Goal: Information Seeking & Learning: Learn about a topic

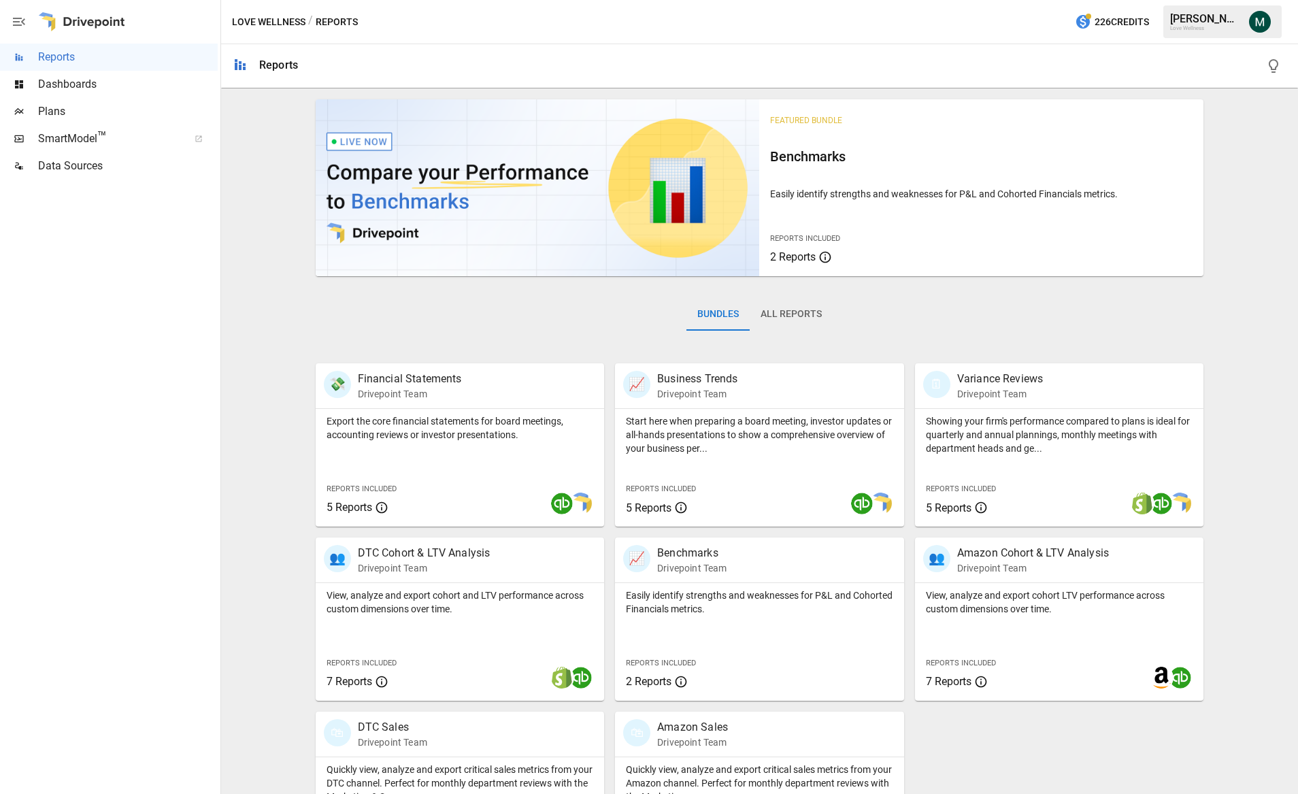
click at [75, 83] on span "Dashboards" at bounding box center [128, 84] width 180 height 16
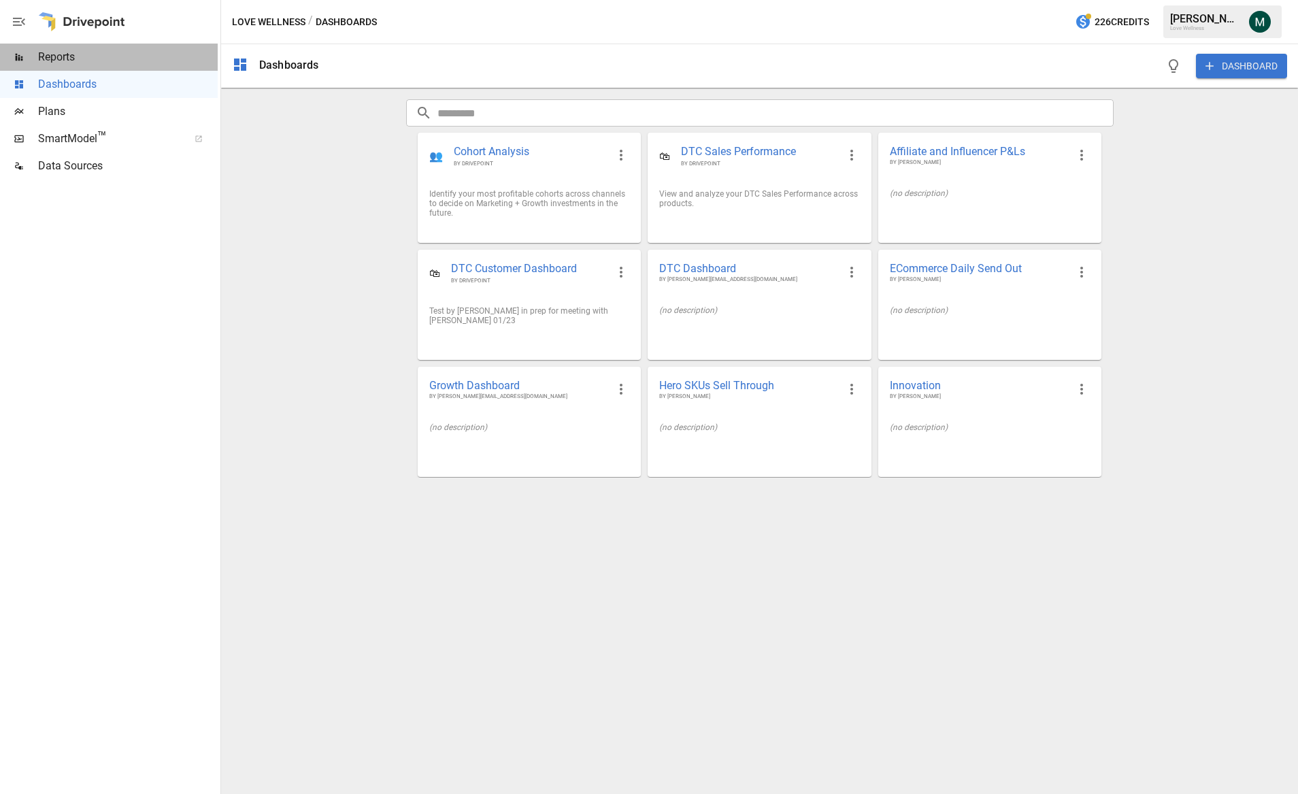
click at [119, 56] on span "Reports" at bounding box center [128, 57] width 180 height 16
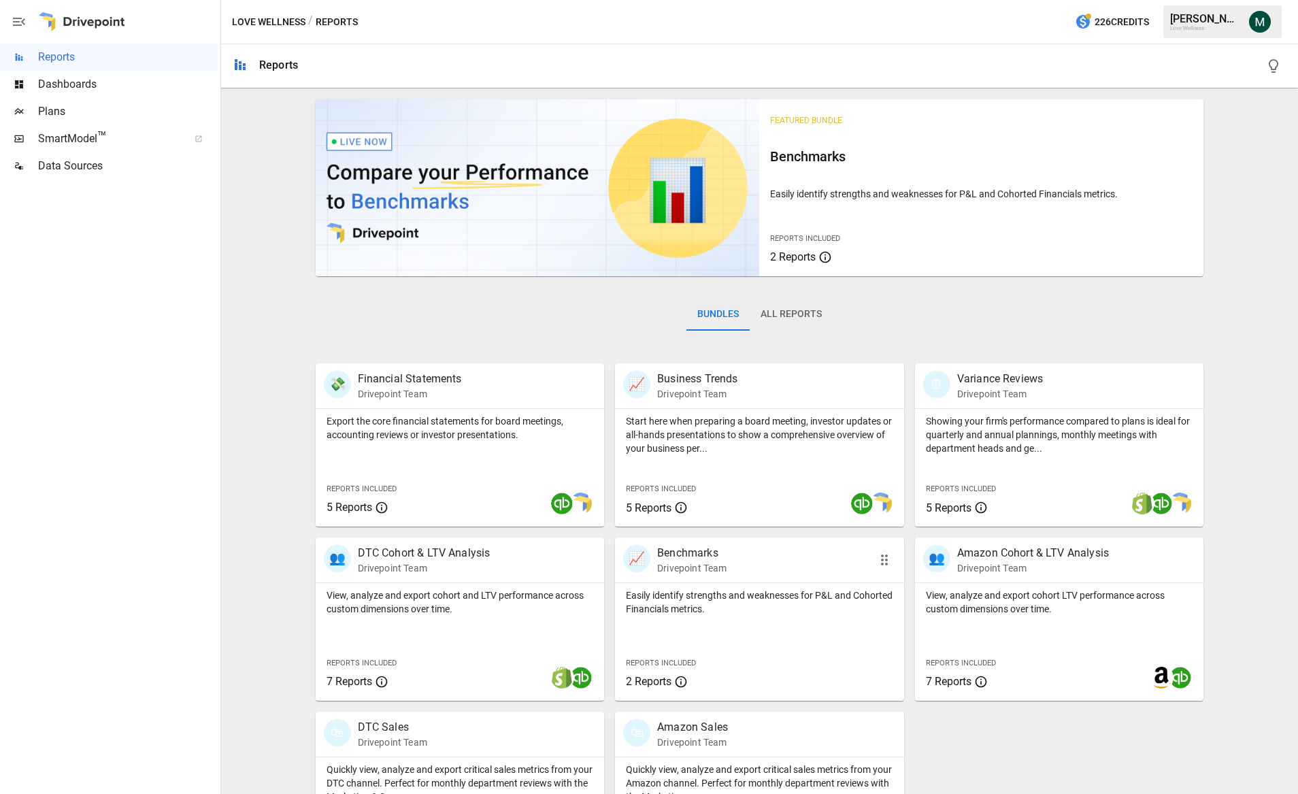
scroll to position [86, 0]
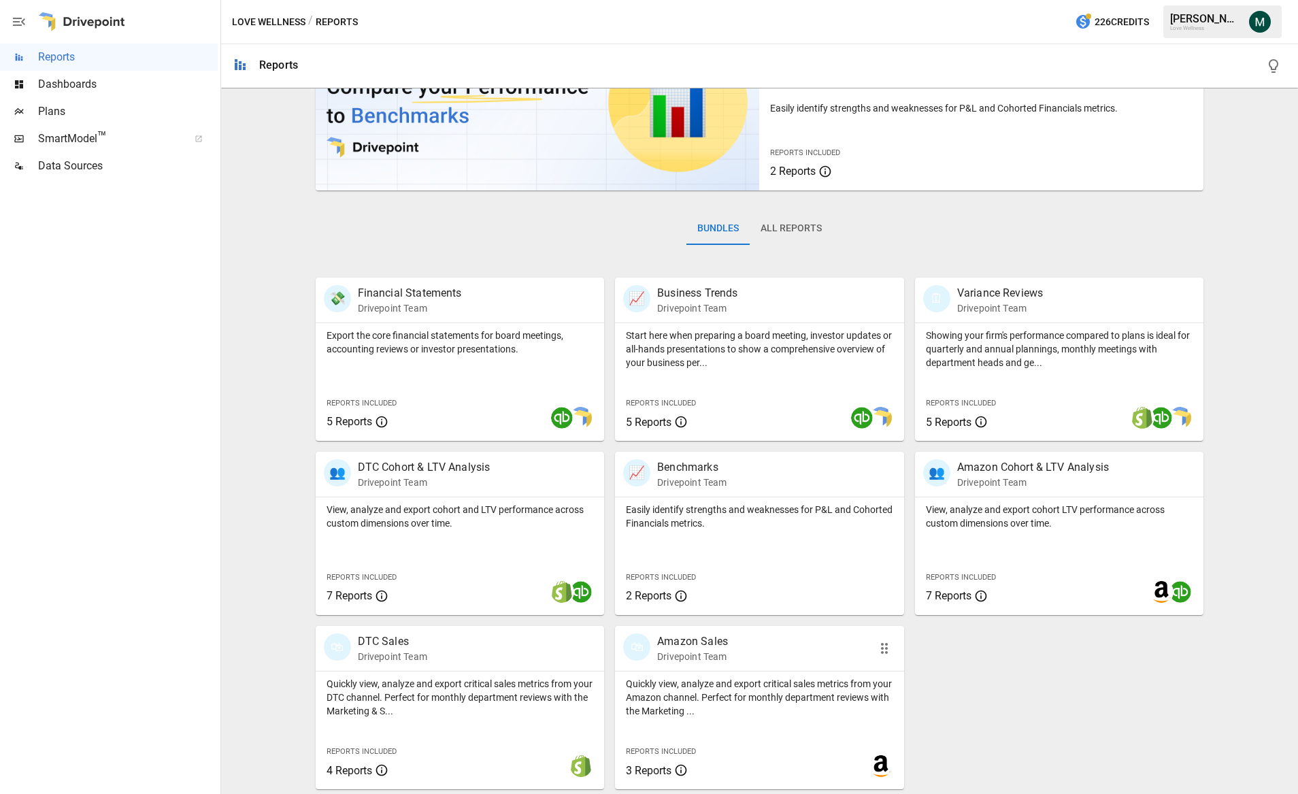
click at [681, 645] on p "Amazon Sales" at bounding box center [692, 641] width 71 height 16
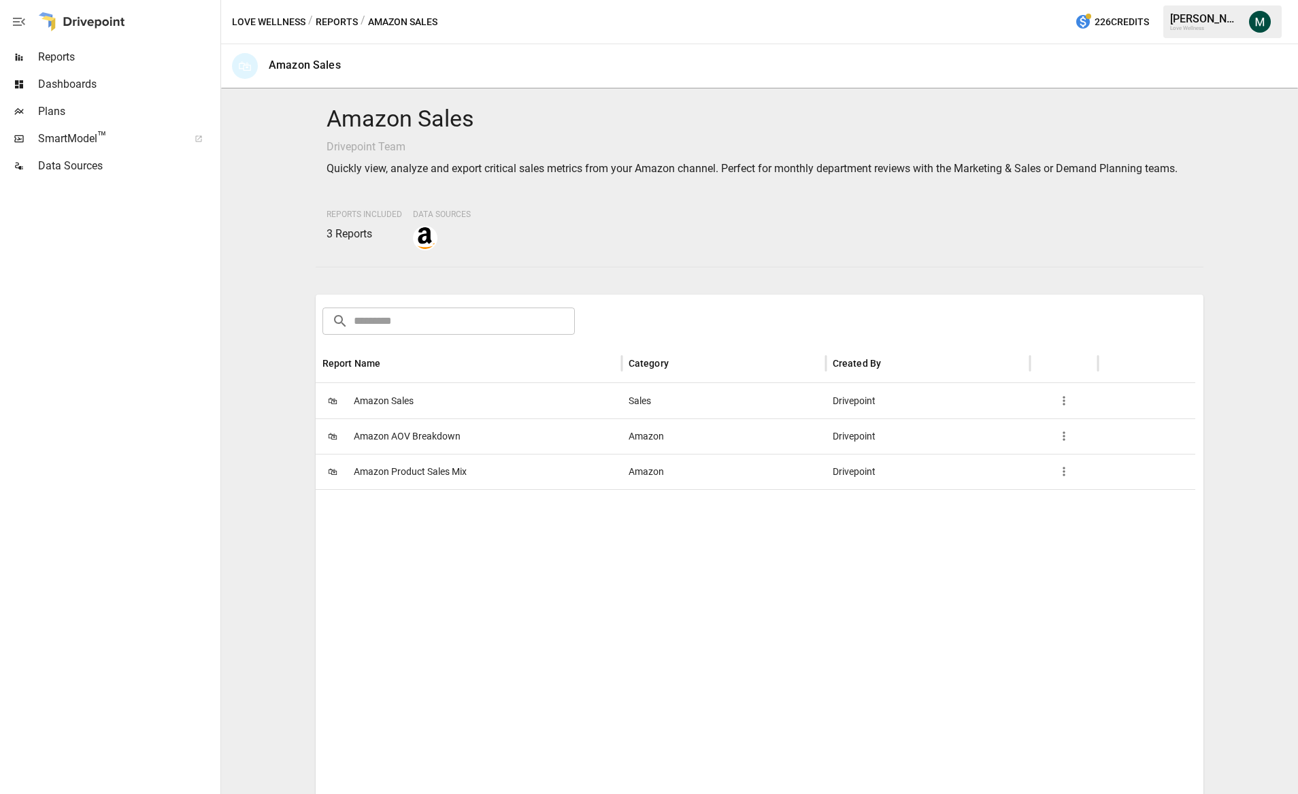
click at [428, 479] on span "Amazon Product Sales Mix" at bounding box center [410, 471] width 113 height 35
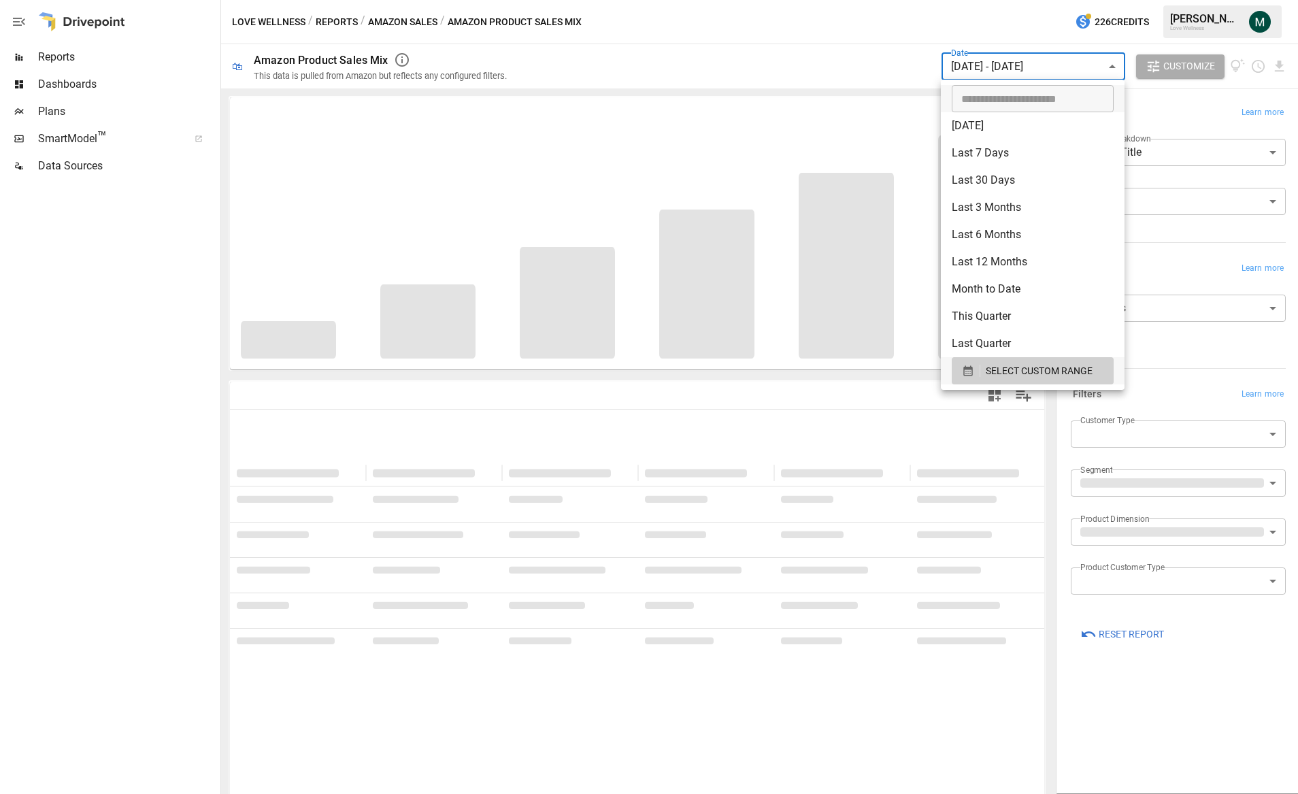
click at [1062, 0] on body "**********" at bounding box center [649, 0] width 1298 height 0
click at [985, 360] on button "SELECT CUSTOM RANGE" at bounding box center [1033, 370] width 162 height 27
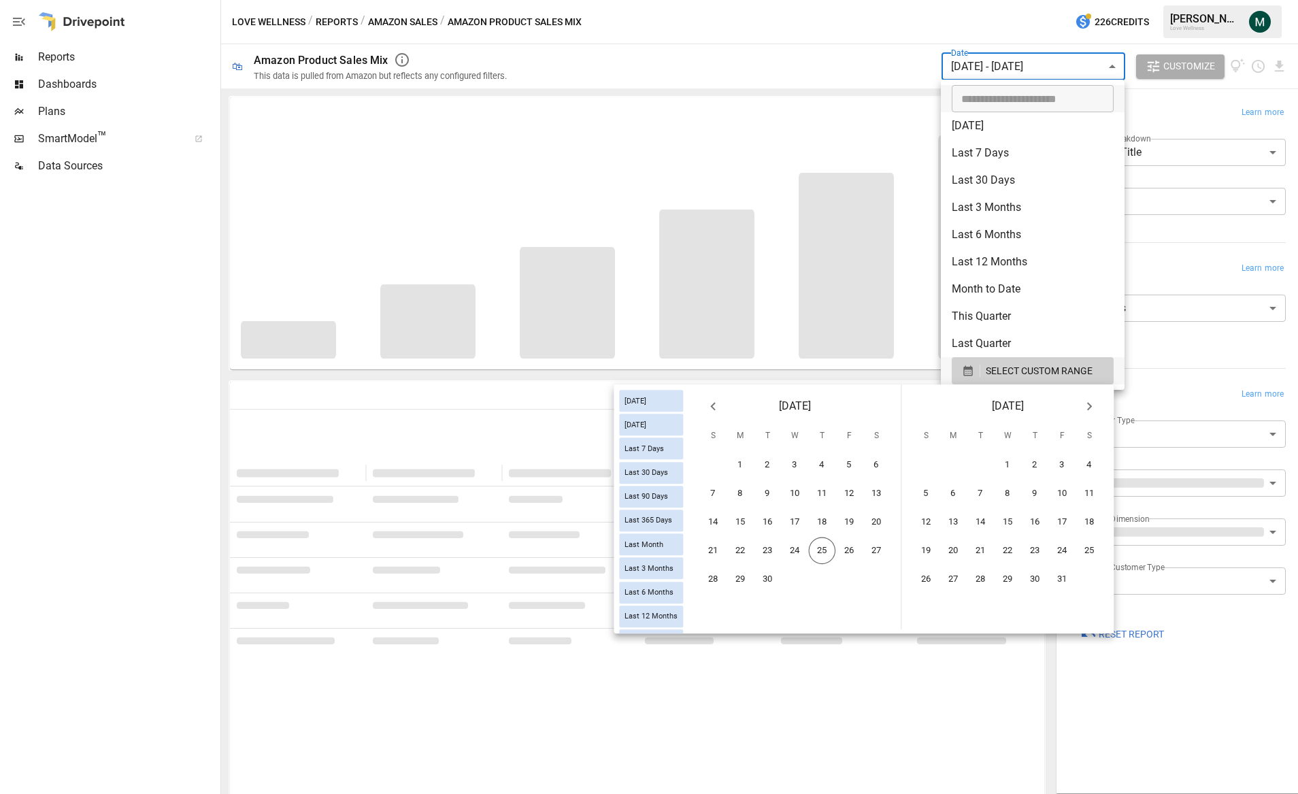
click at [709, 409] on icon "Previous month" at bounding box center [713, 406] width 16 height 16
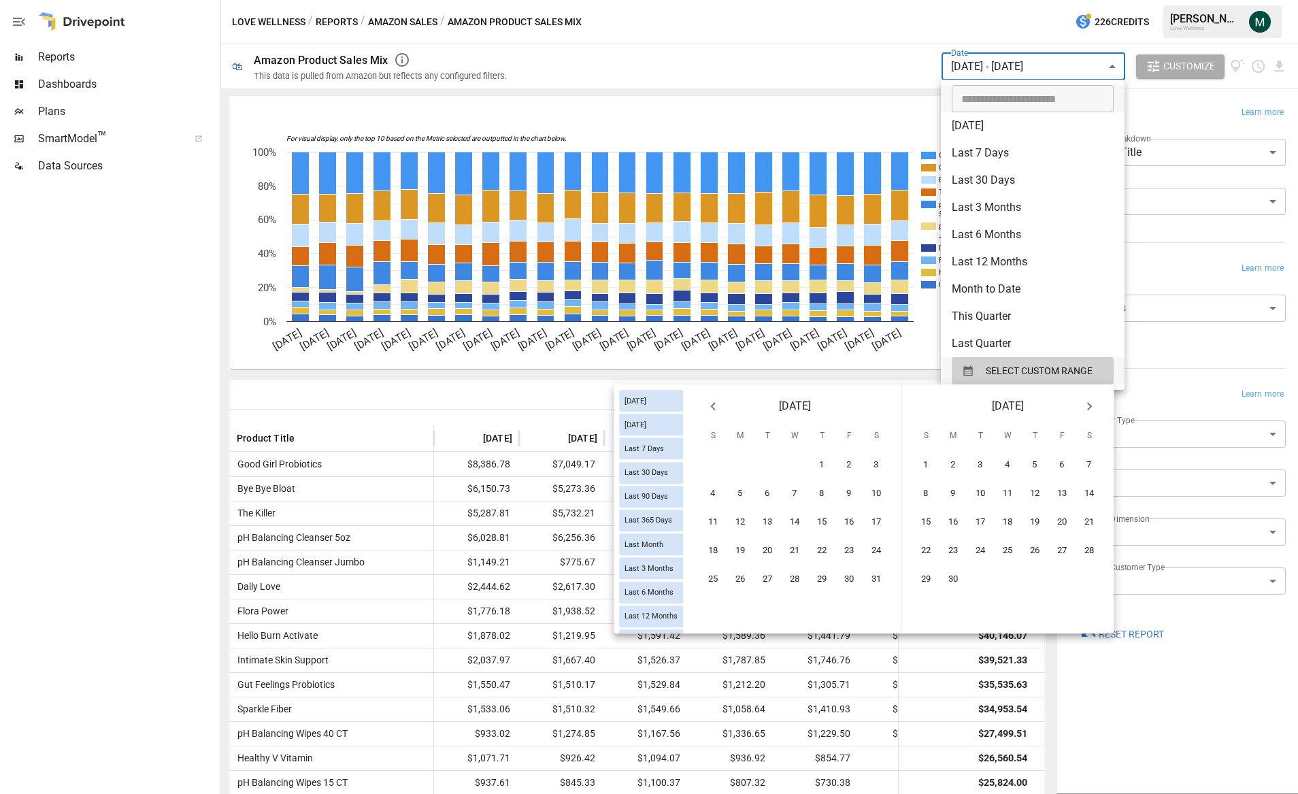
click at [709, 409] on icon "Previous month" at bounding box center [713, 406] width 16 height 16
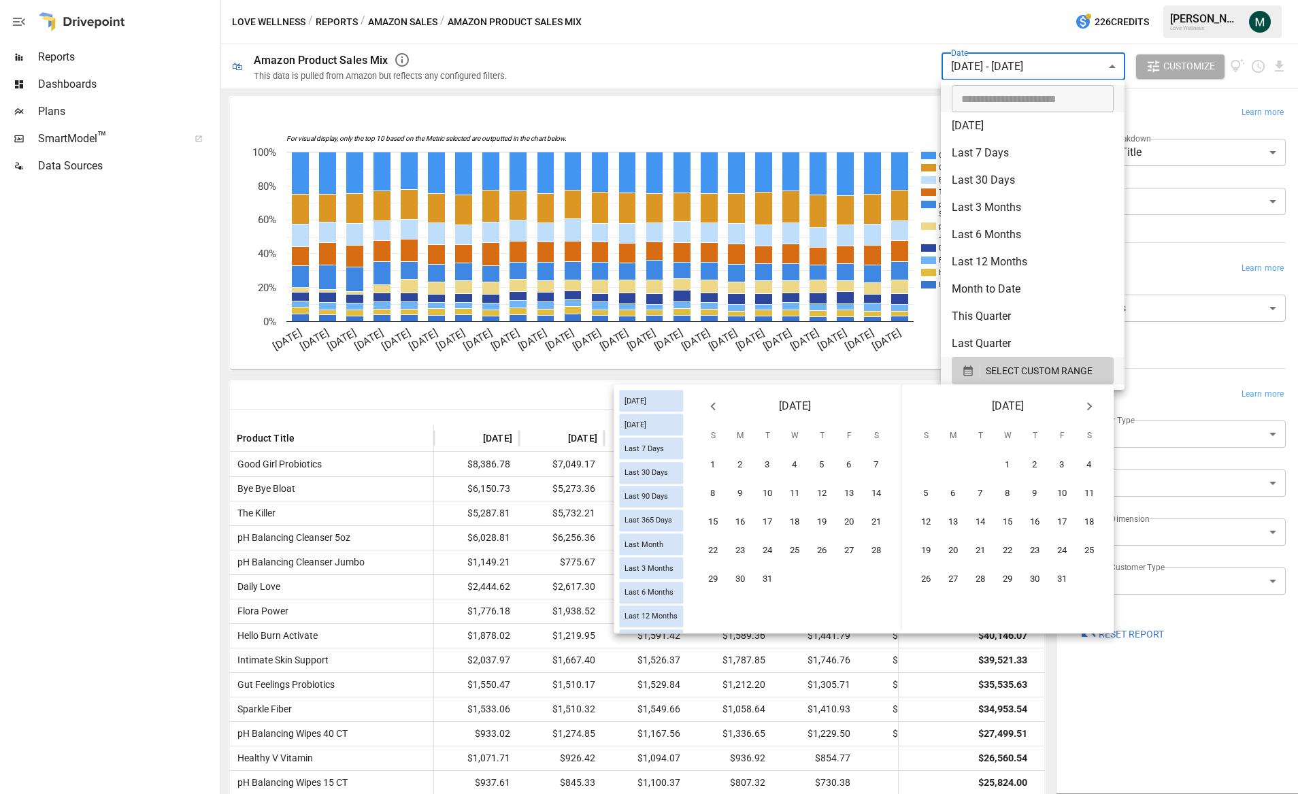
click at [709, 409] on icon "Previous month" at bounding box center [713, 406] width 16 height 16
click at [709, 407] on icon "Previous month" at bounding box center [713, 406] width 16 height 16
click at [713, 467] on button "1" at bounding box center [713, 465] width 27 height 27
click at [1089, 407] on icon "Next month" at bounding box center [1089, 406] width 16 height 16
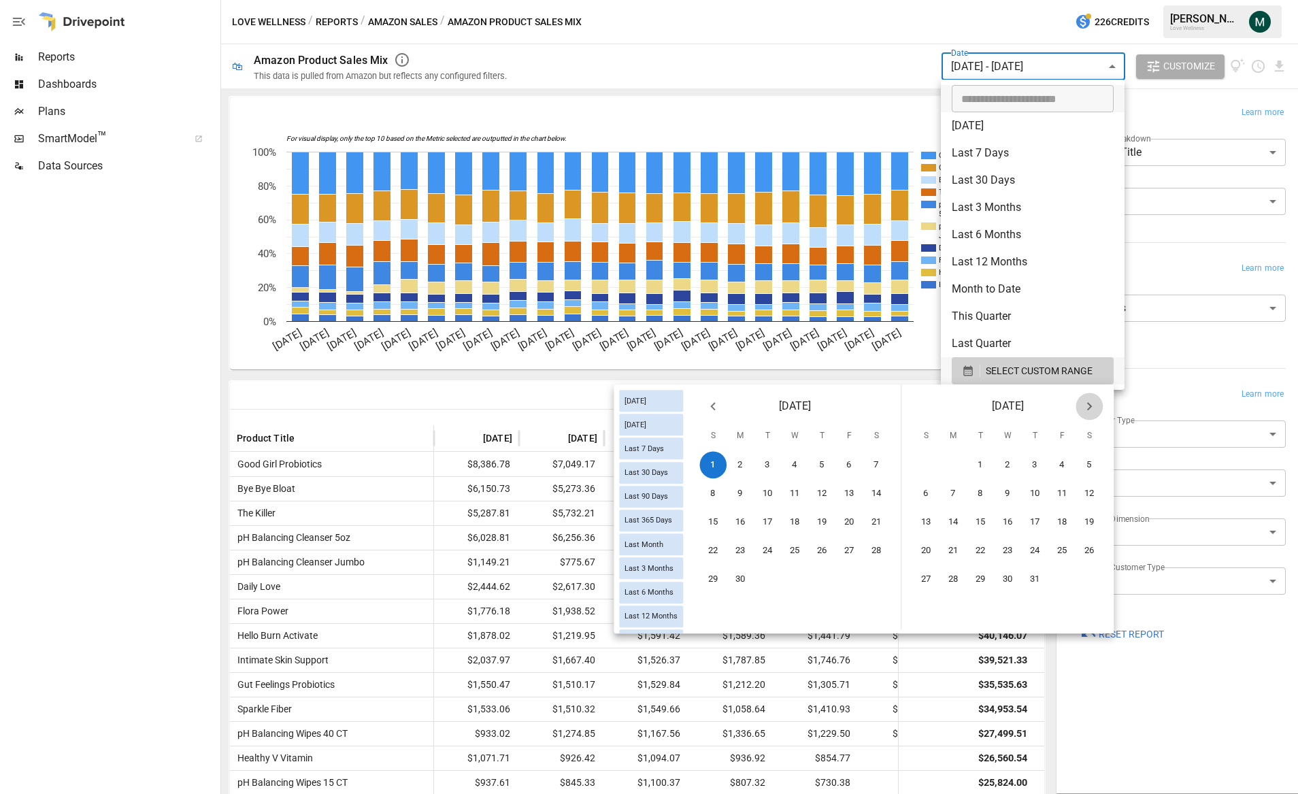
click at [1089, 407] on icon "Next month" at bounding box center [1089, 406] width 16 height 16
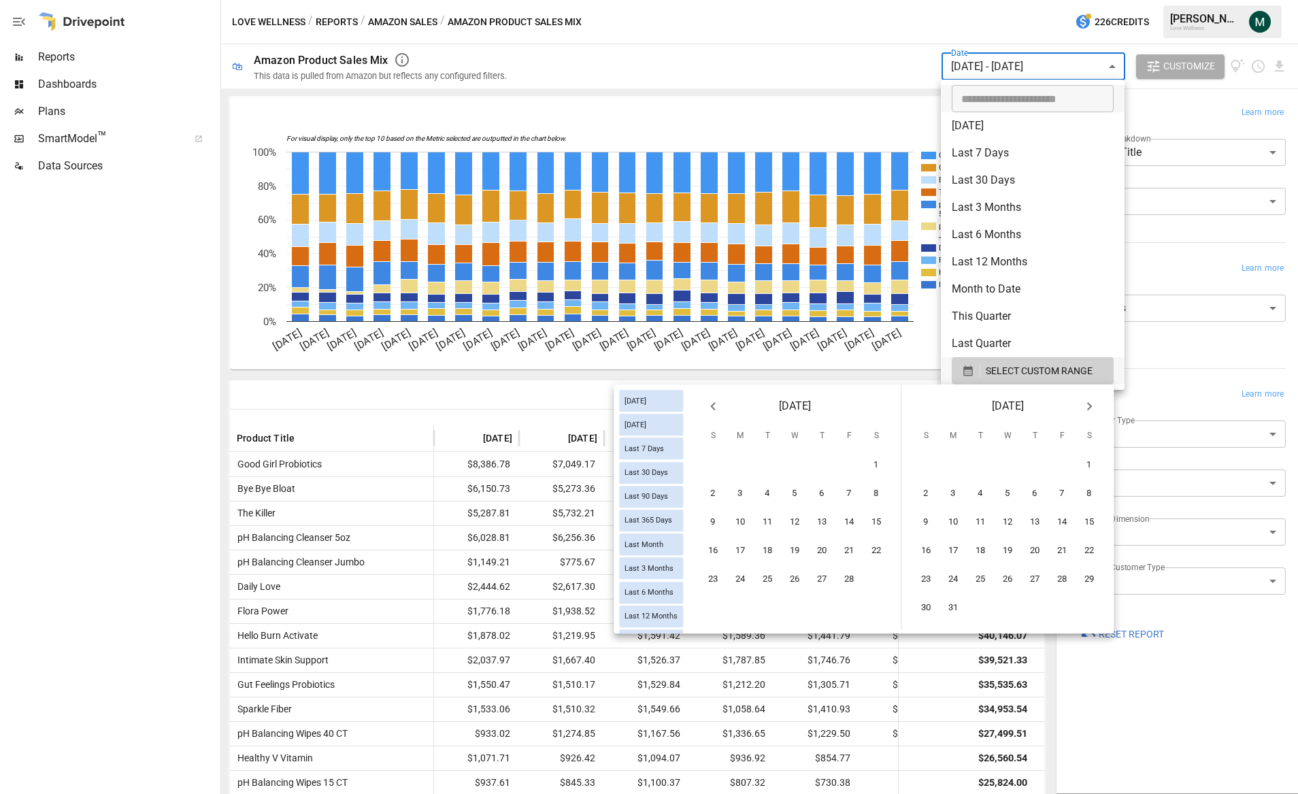
click at [1089, 407] on icon "Next month" at bounding box center [1089, 406] width 16 height 16
click at [922, 604] on button "31" at bounding box center [926, 607] width 27 height 27
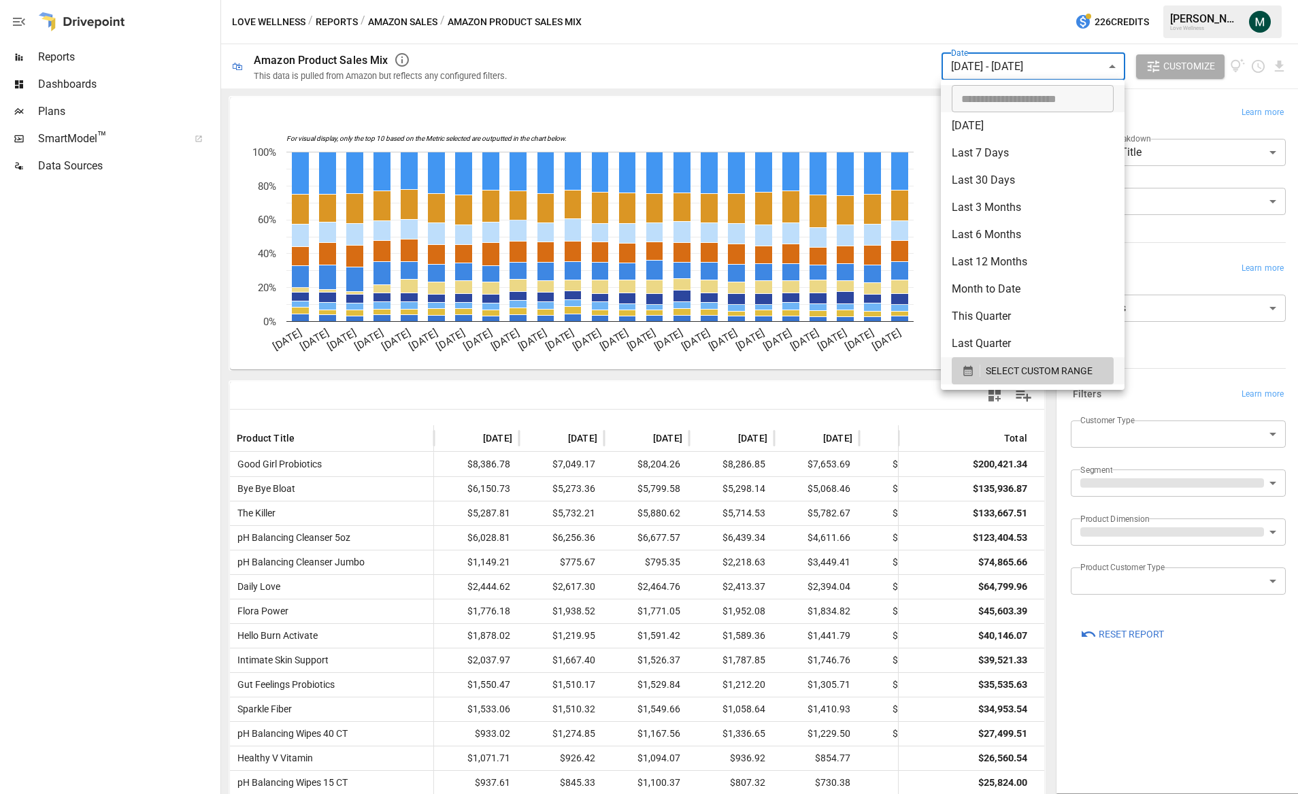
click at [907, 58] on div at bounding box center [649, 397] width 1298 height 794
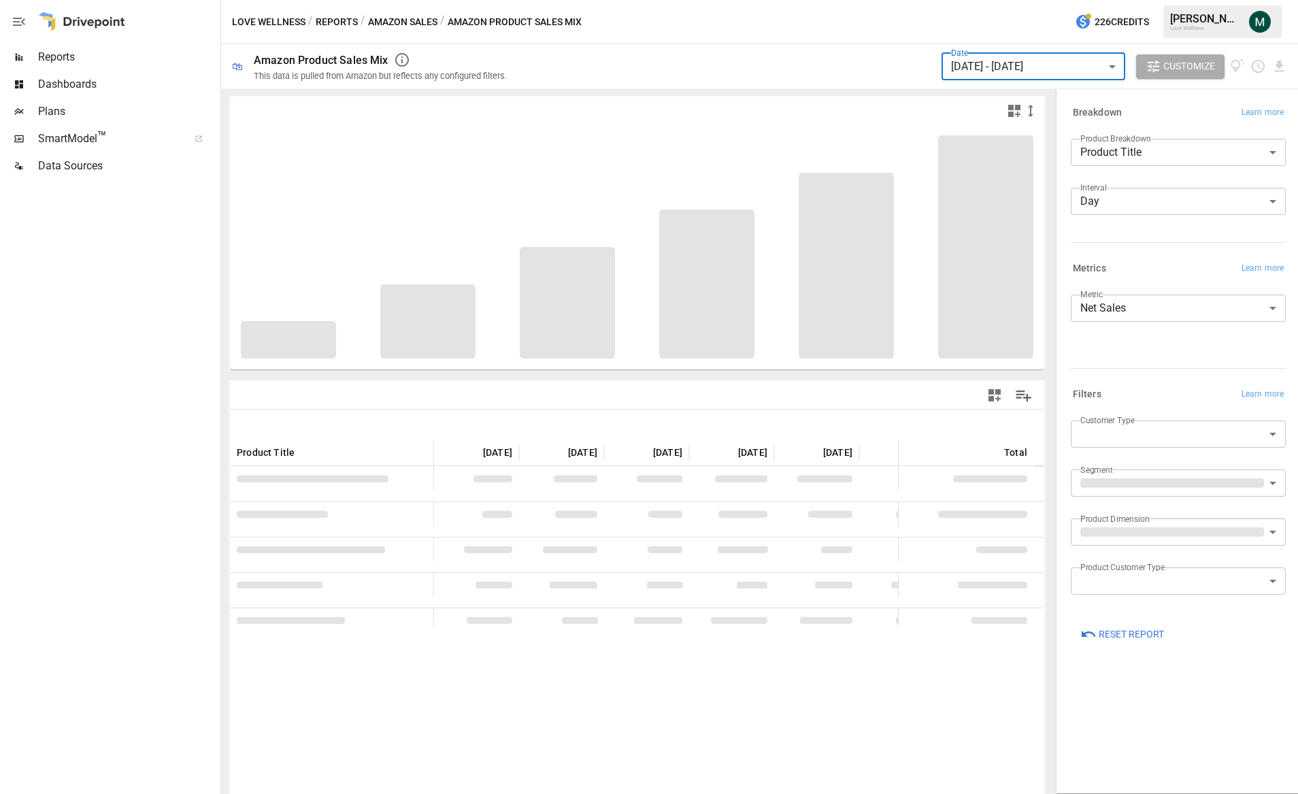
click at [1152, 0] on body "Reports Dashboards Plans SmartModel ™ Data Sources Love Wellness / Reports / Am…" at bounding box center [649, 0] width 1298 height 0
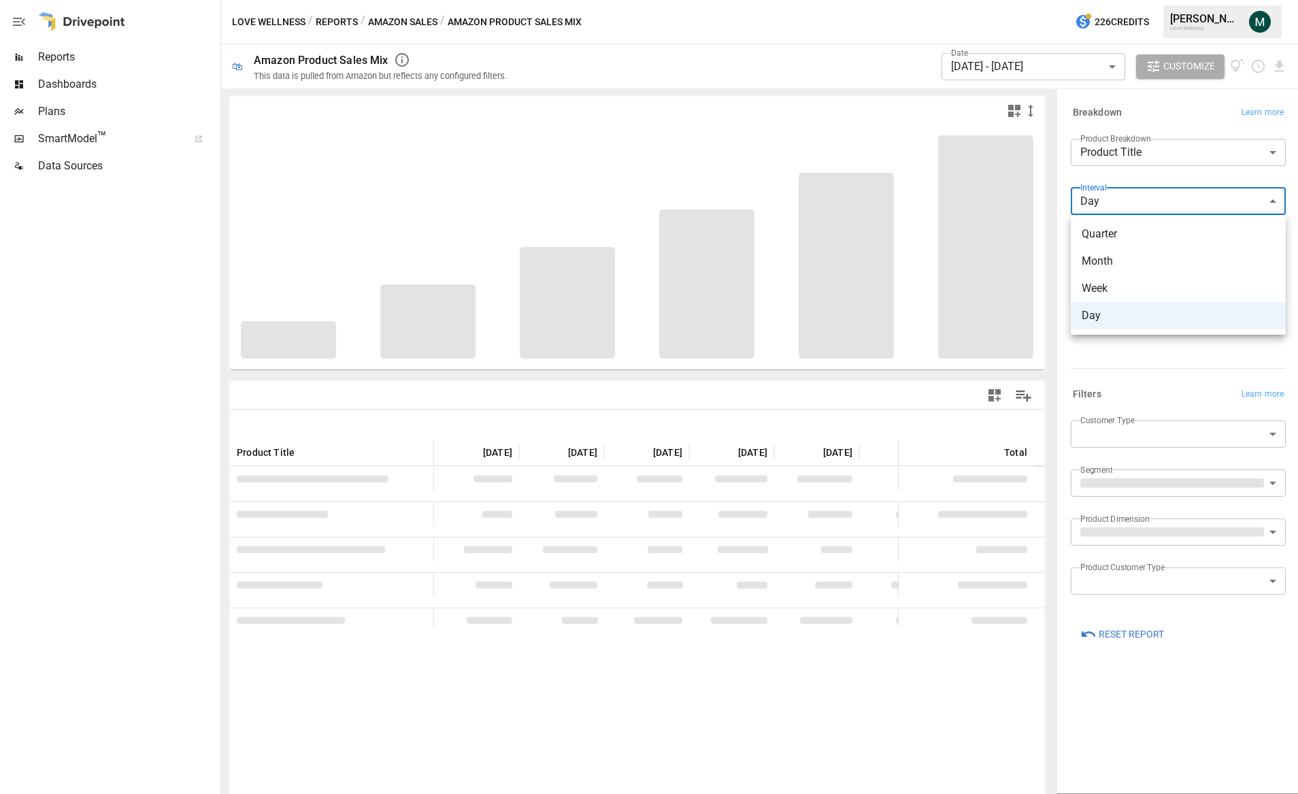
click at [1119, 239] on span "Quarter" at bounding box center [1177, 234] width 193 height 16
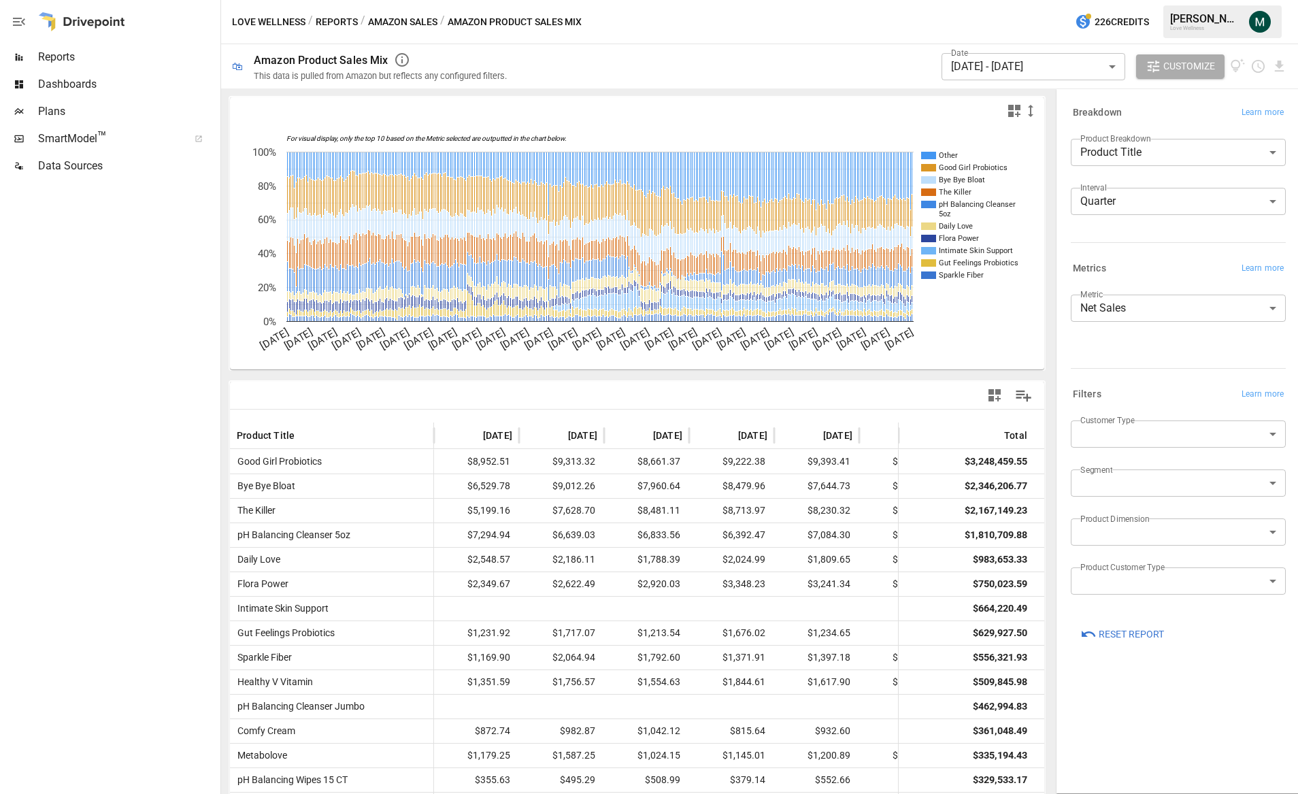
click at [1113, 180] on div "**********" at bounding box center [1178, 182] width 215 height 87
click at [1099, 215] on div "Interval Quarter ******* ​" at bounding box center [1178, 207] width 215 height 38
click at [1113, 0] on body "Reports Dashboards Plans SmartModel ™ Data Sources Love Wellness / Reports / Am…" at bounding box center [649, 0] width 1298 height 0
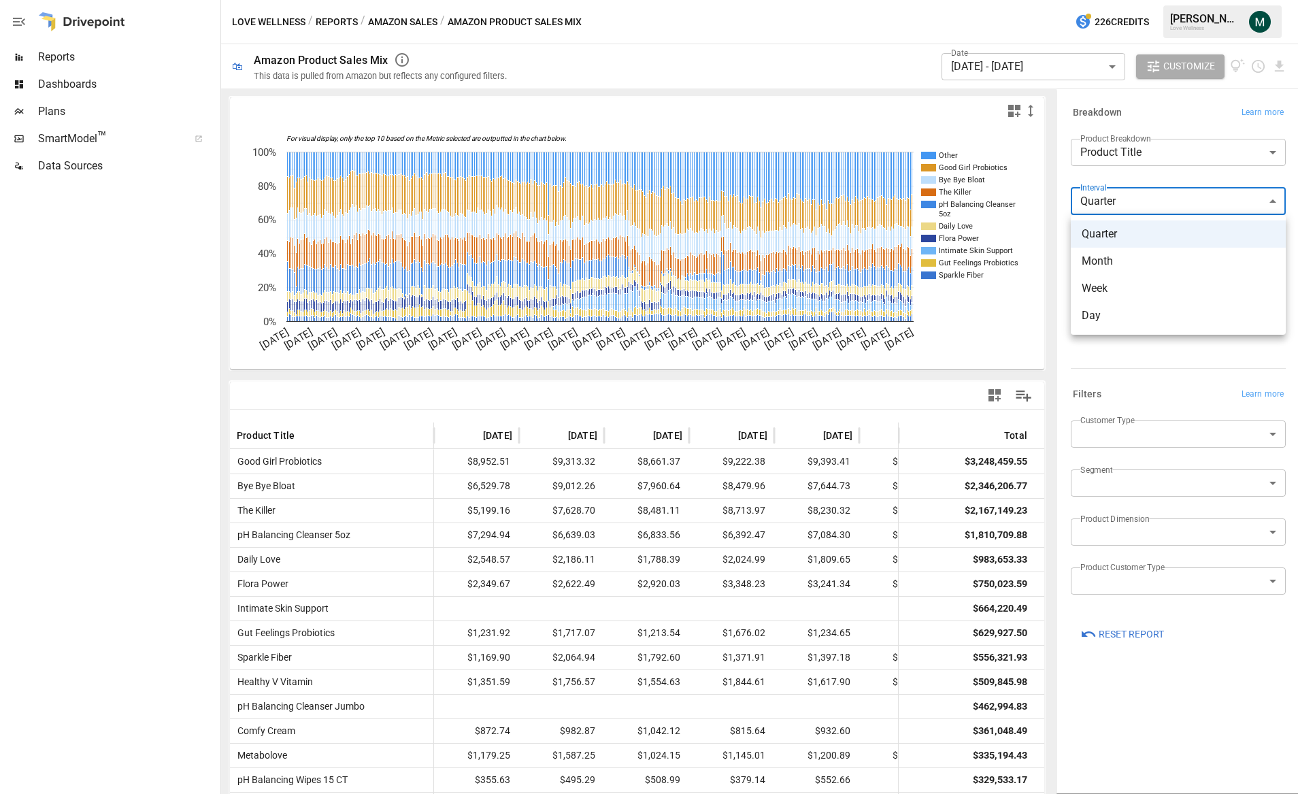
click at [1134, 237] on span "Quarter" at bounding box center [1177, 234] width 193 height 16
click at [1108, 0] on body "Reports Dashboards Plans SmartModel ™ Data Sources Love Wellness / Reports / Am…" at bounding box center [649, 0] width 1298 height 0
click at [1125, 263] on span "Month" at bounding box center [1177, 261] width 193 height 16
type input "*****"
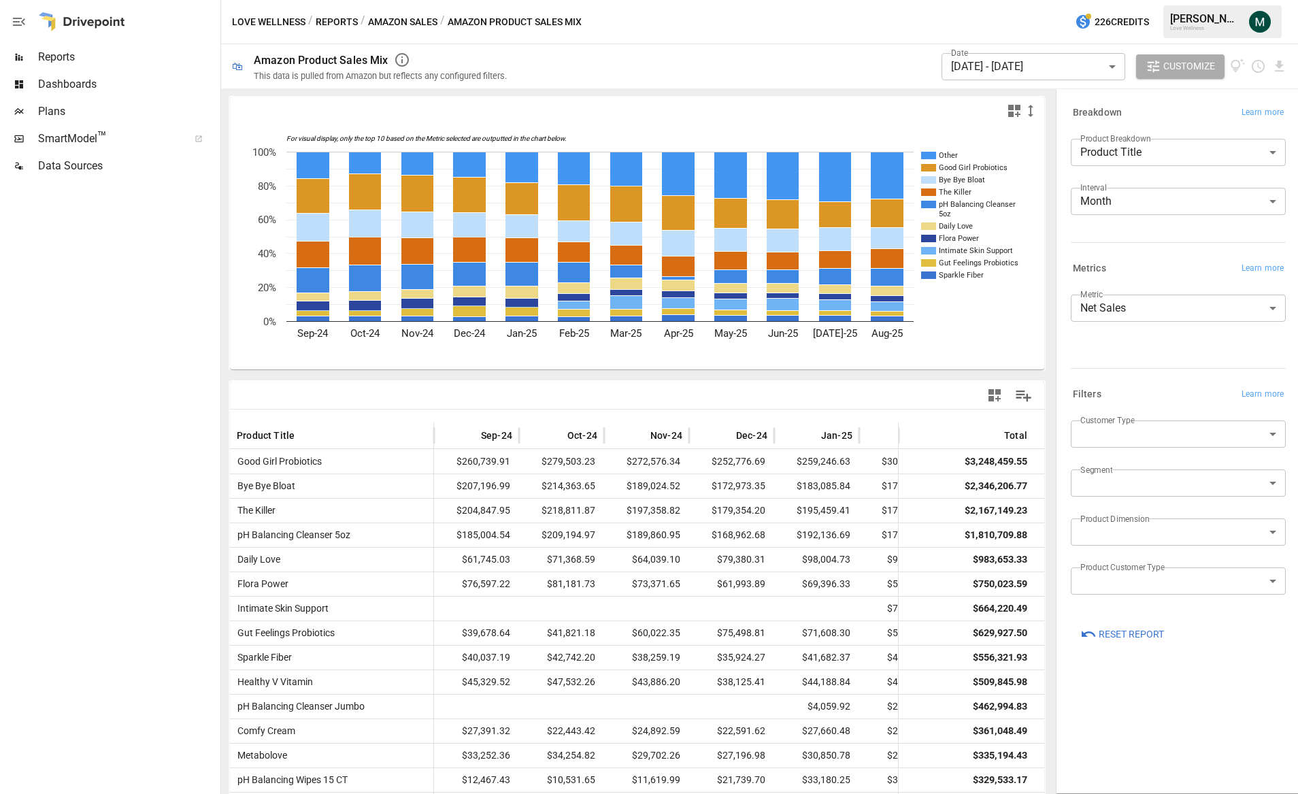
click at [944, 365] on icon "For visual display, only the top 10 based on the Metric selected are outputted …" at bounding box center [632, 246] width 804 height 245
